Goal: Browse casually

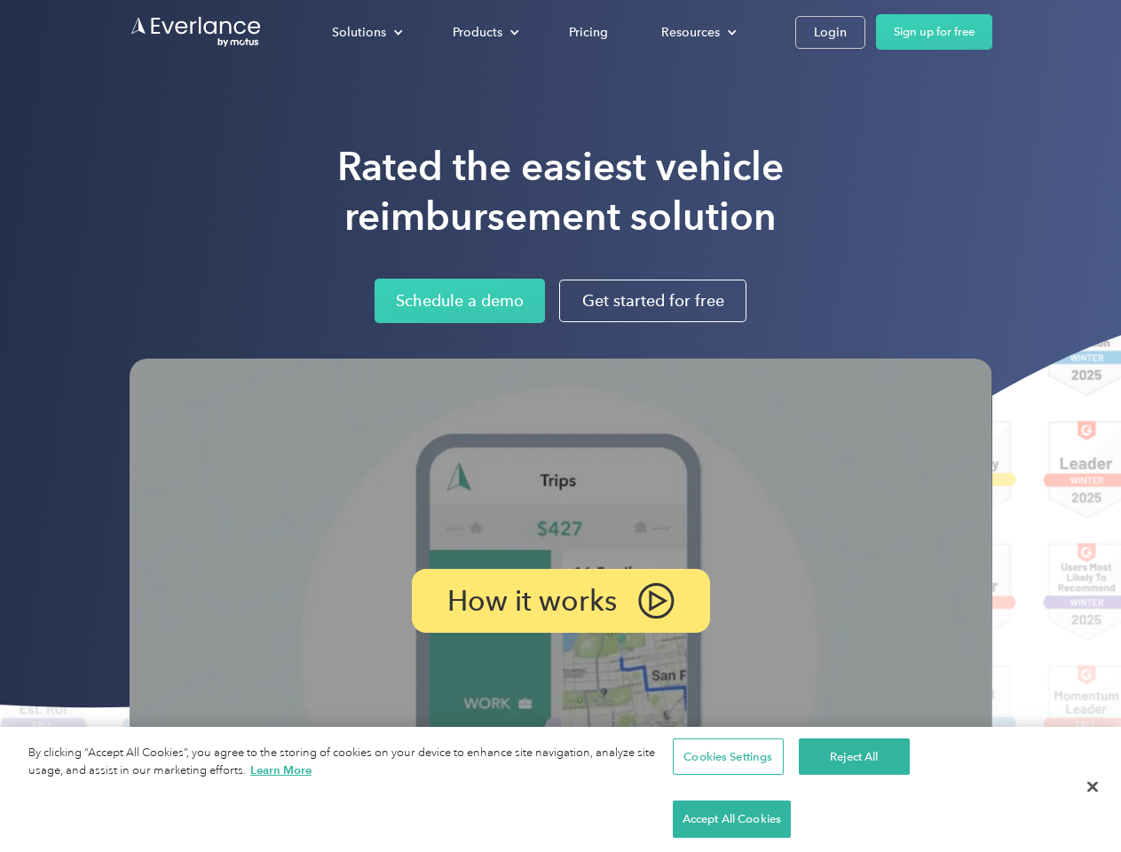
click at [560, 426] on img at bounding box center [561, 602] width 863 height 486
click at [367, 32] on div "Solutions" at bounding box center [359, 32] width 54 height 22
click at [484, 32] on div "Products" at bounding box center [478, 32] width 50 height 22
click at [697, 32] on div "Resources" at bounding box center [690, 32] width 59 height 22
click at [560, 601] on p "How it works" at bounding box center [532, 600] width 170 height 21
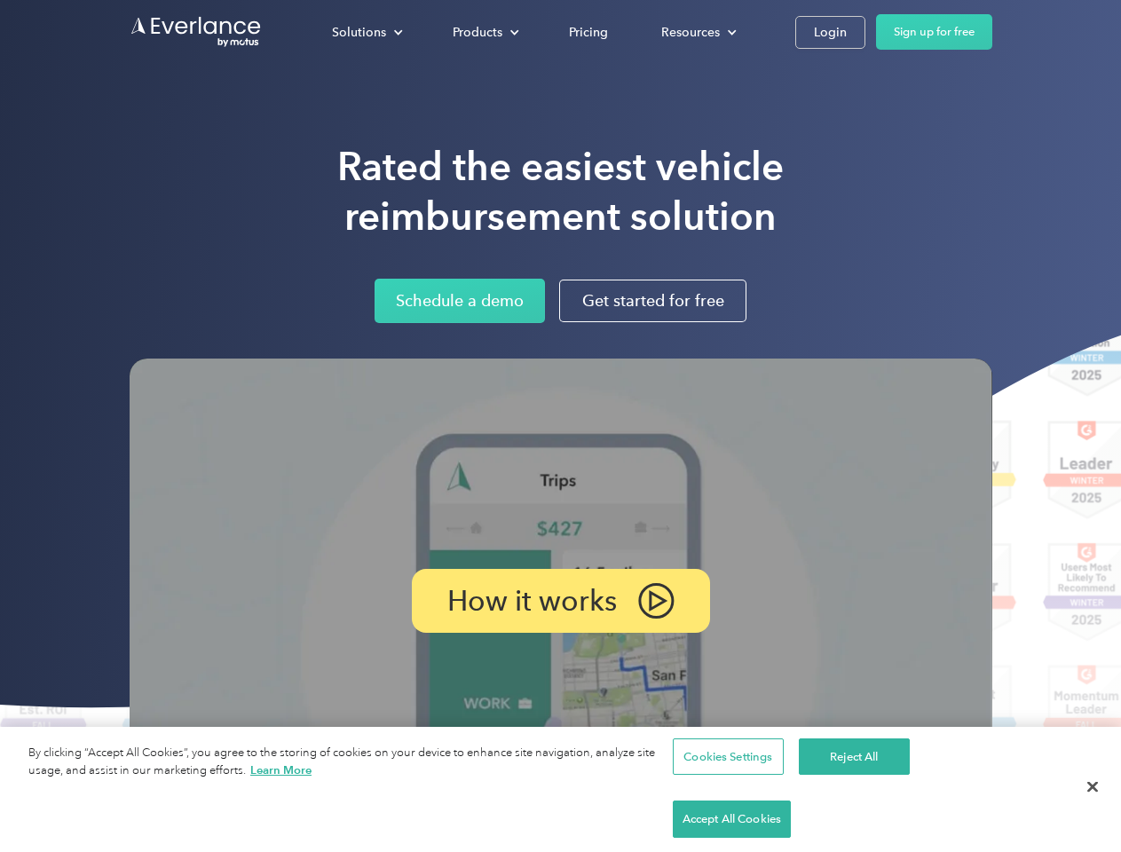
click at [725, 776] on button "Cookies Settings" at bounding box center [728, 757] width 111 height 37
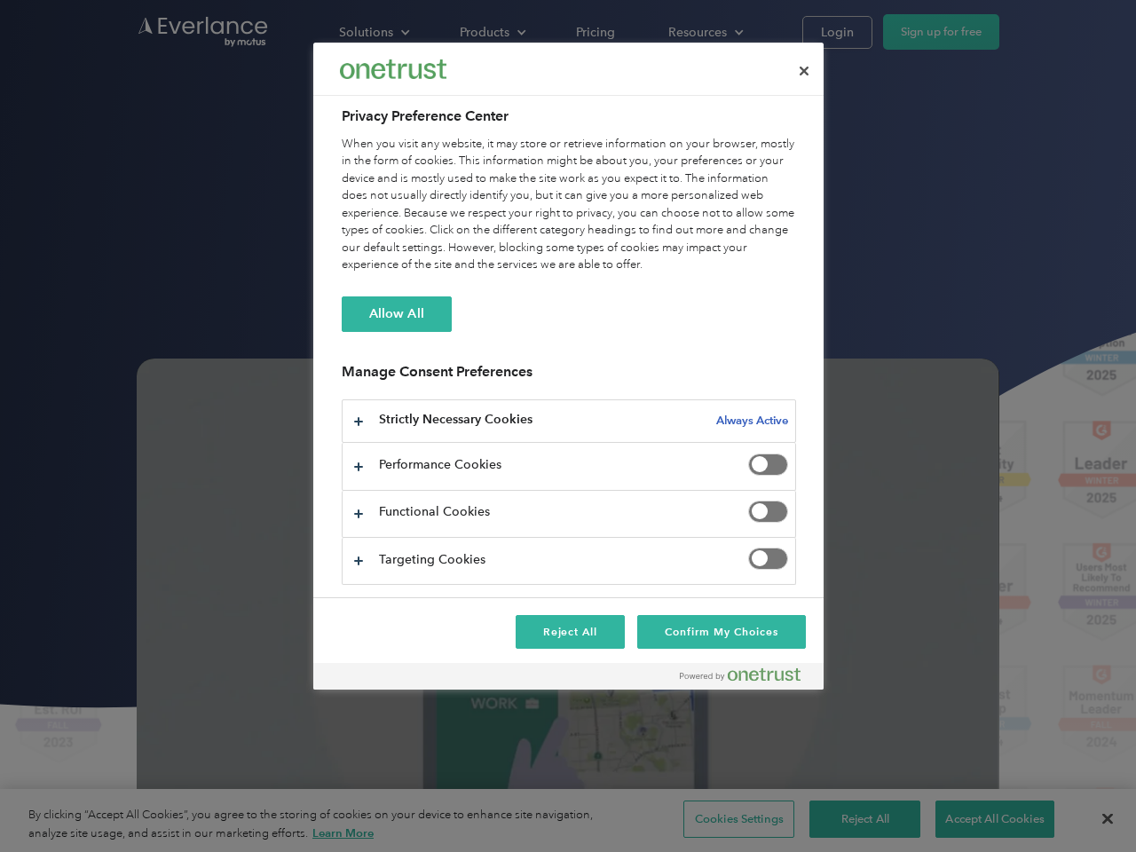
click at [851, 819] on div at bounding box center [568, 426] width 1136 height 852
click at [983, 819] on div at bounding box center [568, 426] width 1136 height 852
click at [1093, 819] on div at bounding box center [568, 426] width 1136 height 852
